Goal: Information Seeking & Learning: Check status

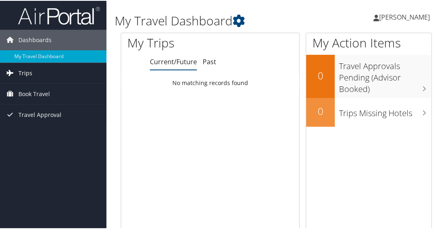
click at [34, 75] on link "Trips" at bounding box center [53, 72] width 106 height 20
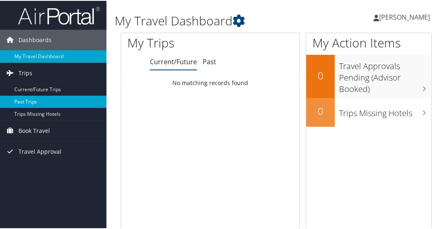
click at [30, 100] on link "Past Trips" at bounding box center [53, 101] width 106 height 12
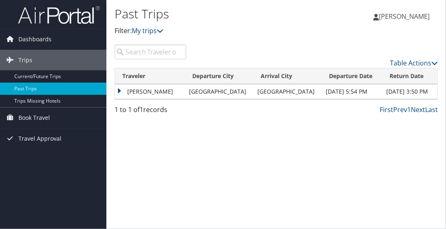
click at [119, 91] on td "[PERSON_NAME]" at bounding box center [150, 91] width 70 height 15
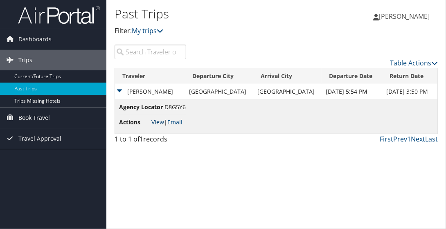
click at [160, 121] on link "View" at bounding box center [157, 122] width 13 height 8
click at [241, 191] on div "Past Trips Filter: My trips [PERSON_NAME] [PERSON_NAME] My Settings Travel Agen…" at bounding box center [276, 114] width 340 height 229
click at [289, 149] on div "Past Trips Filter: My trips [PERSON_NAME] [PERSON_NAME] My Settings Travel Agen…" at bounding box center [276, 114] width 340 height 229
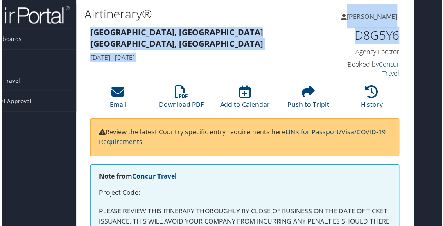
drag, startPoint x: 440, startPoint y: 27, endPoint x: 442, endPoint y: 42, distance: 15.3
click at [414, 42] on html "Menu Dashboards ► My Travel Dashboard Trips ► Current/Future Trips Past Trips T…" at bounding box center [191, 114] width 446 height 229
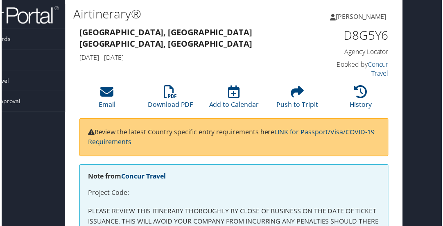
click at [401, 65] on html "Menu Dashboards ► My Travel Dashboard Trips ► Current/Future Trips Past Trips T…" at bounding box center [180, 114] width 446 height 229
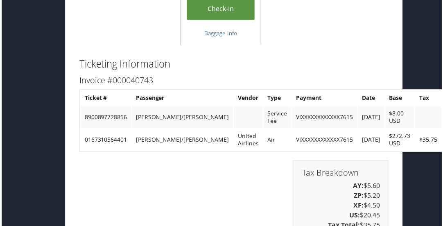
scroll to position [859, 43]
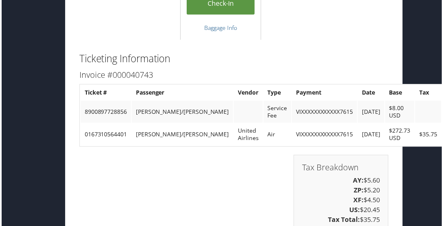
click at [303, 110] on td "VIXXXXXXXXXXXX7615" at bounding box center [324, 112] width 65 height 22
click at [186, 156] on div "Tax Breakdown AY: $5.60 ZP: $5.20 XF: $4.50 US: $20.45 Tax Total: $35.75" at bounding box center [233, 199] width 323 height 87
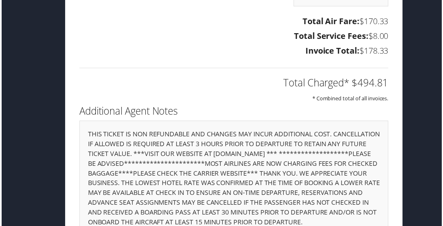
scroll to position [861, 43]
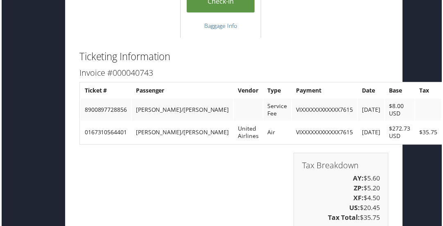
click at [203, 182] on div "Tax Breakdown AY: $5.60 ZP: $5.20 XF: $4.50 US: $20.45 Tax Total: $35.75" at bounding box center [233, 197] width 323 height 87
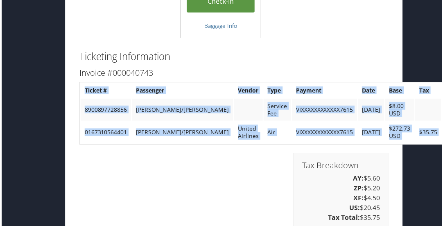
drag, startPoint x: 442, startPoint y: 124, endPoint x: 447, endPoint y: 99, distance: 25.8
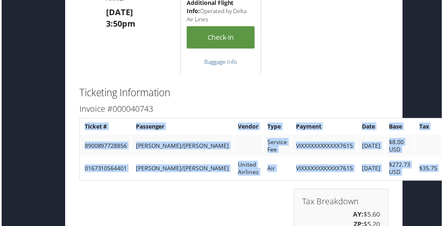
scroll to position [0, 43]
